Goal: Task Accomplishment & Management: Manage account settings

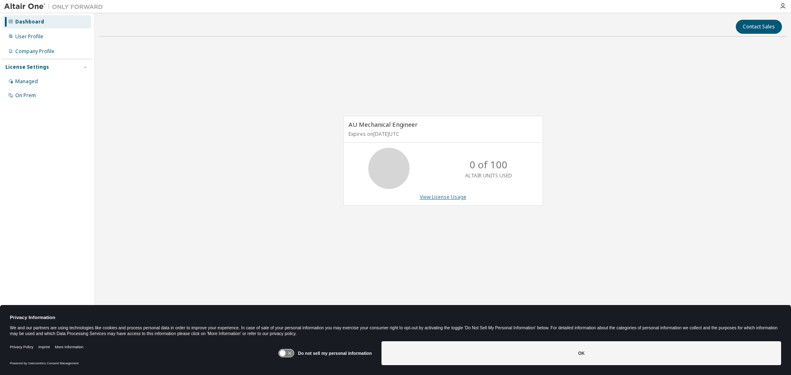
click at [447, 198] on link "View License Usage" at bounding box center [443, 197] width 47 height 7
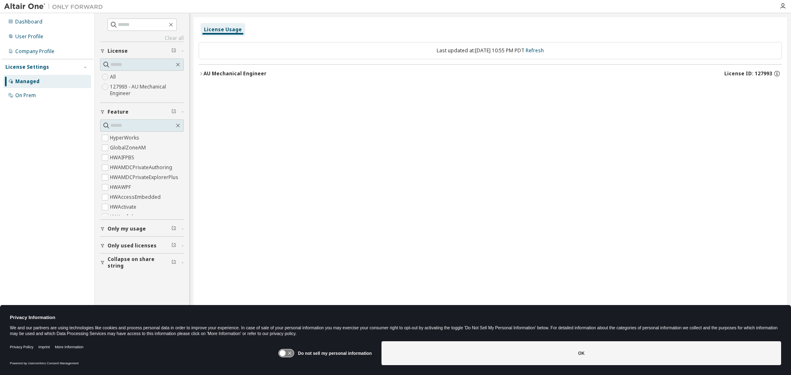
click at [199, 73] on icon "button" at bounding box center [201, 73] width 5 height 5
click at [201, 73] on icon "button" at bounding box center [201, 73] width 5 height 5
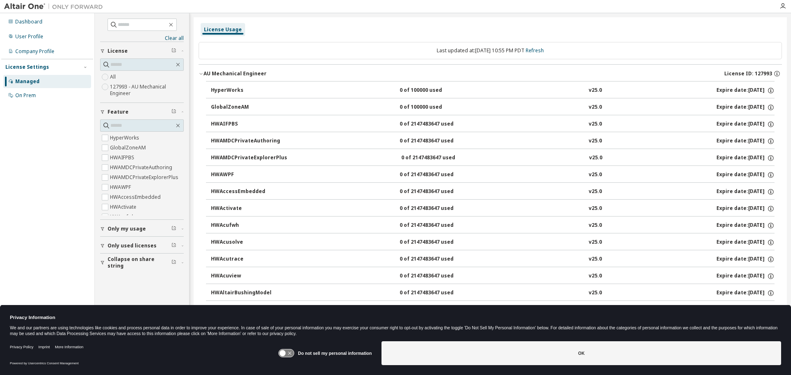
click at [117, 230] on span "Only my usage" at bounding box center [127, 229] width 38 height 7
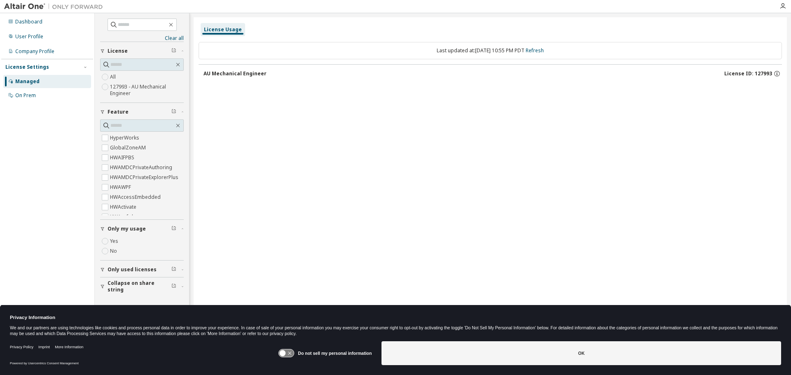
click at [241, 74] on div "AU Mechanical Engineer" at bounding box center [235, 73] width 63 height 7
click at [127, 271] on span "Only used licenses" at bounding box center [132, 270] width 49 height 7
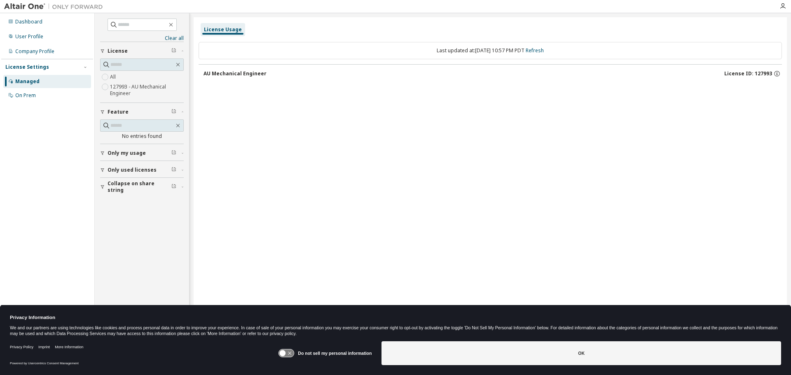
click at [135, 174] on button "Only used licenses" at bounding box center [142, 170] width 84 height 18
click at [37, 50] on div "Company Profile" at bounding box center [34, 51] width 39 height 7
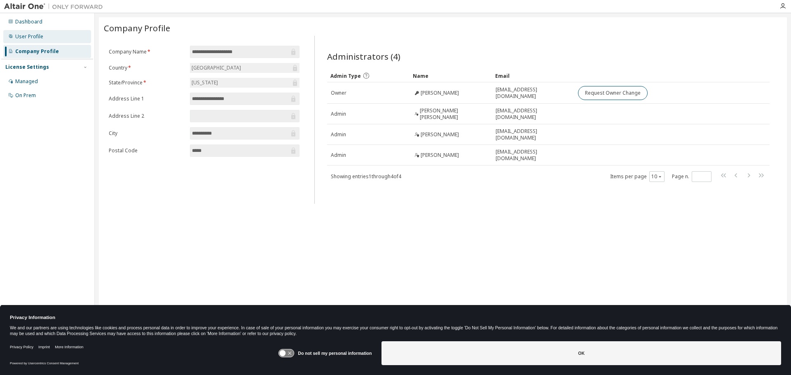
click at [29, 38] on div "User Profile" at bounding box center [29, 36] width 28 height 7
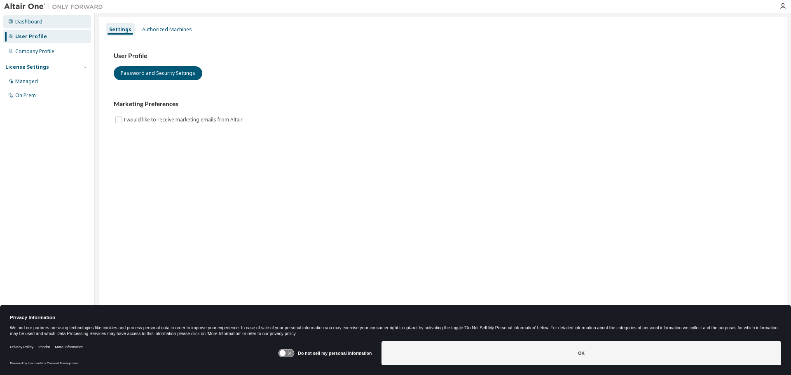
click at [37, 22] on div "Dashboard" at bounding box center [28, 22] width 27 height 7
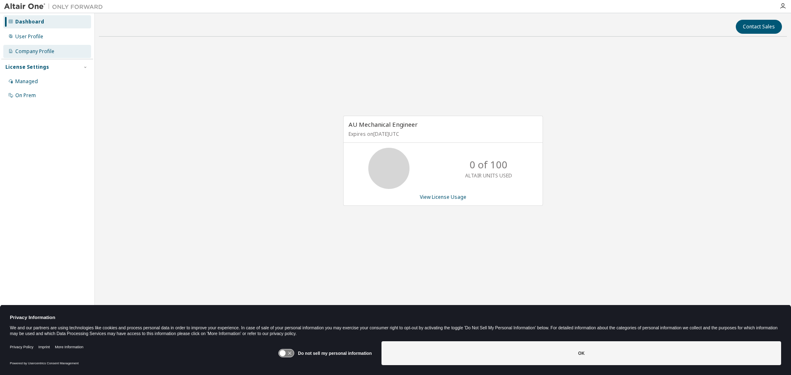
click at [35, 47] on div "Company Profile" at bounding box center [47, 51] width 88 height 13
